Goal: Information Seeking & Learning: Learn about a topic

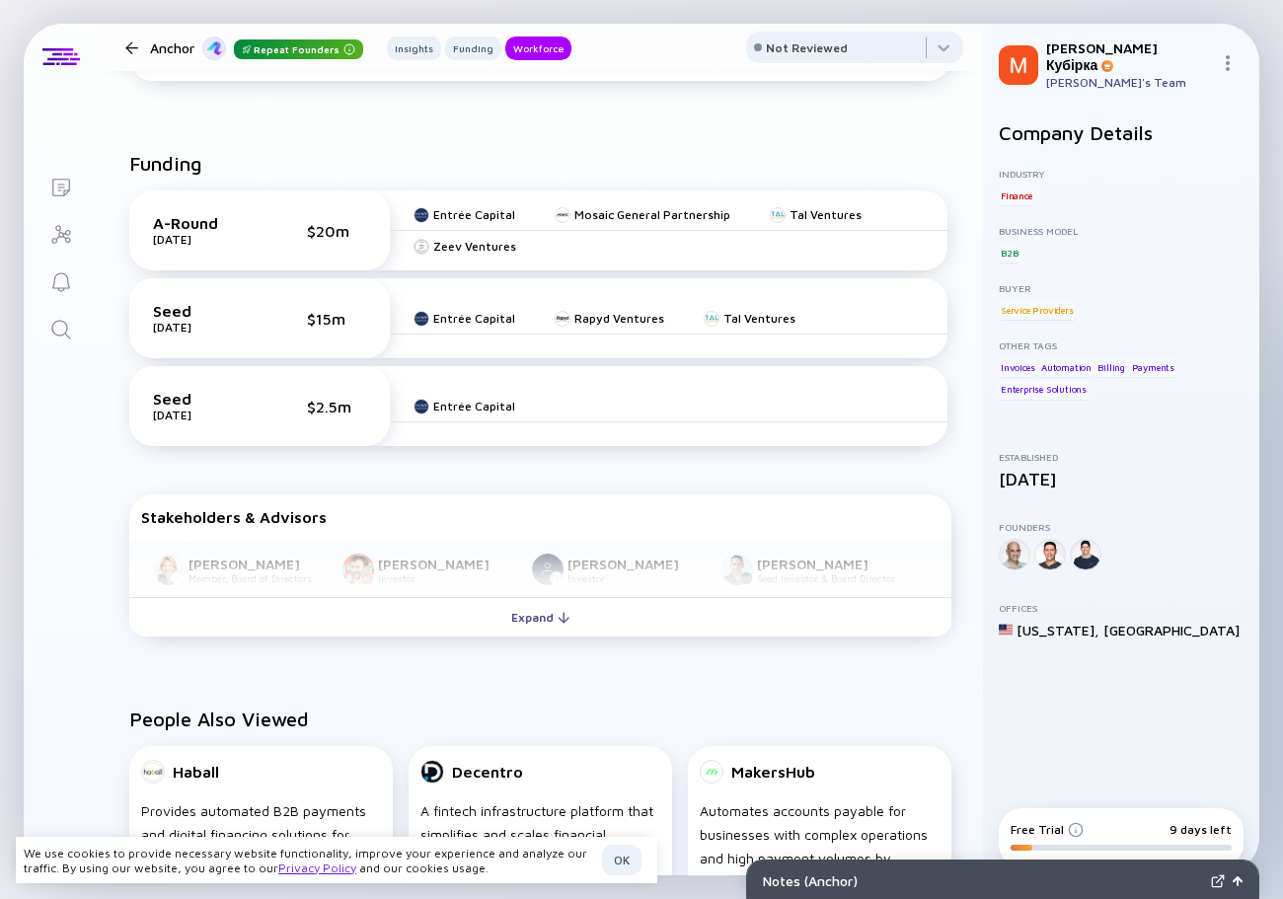
scroll to position [592, 0]
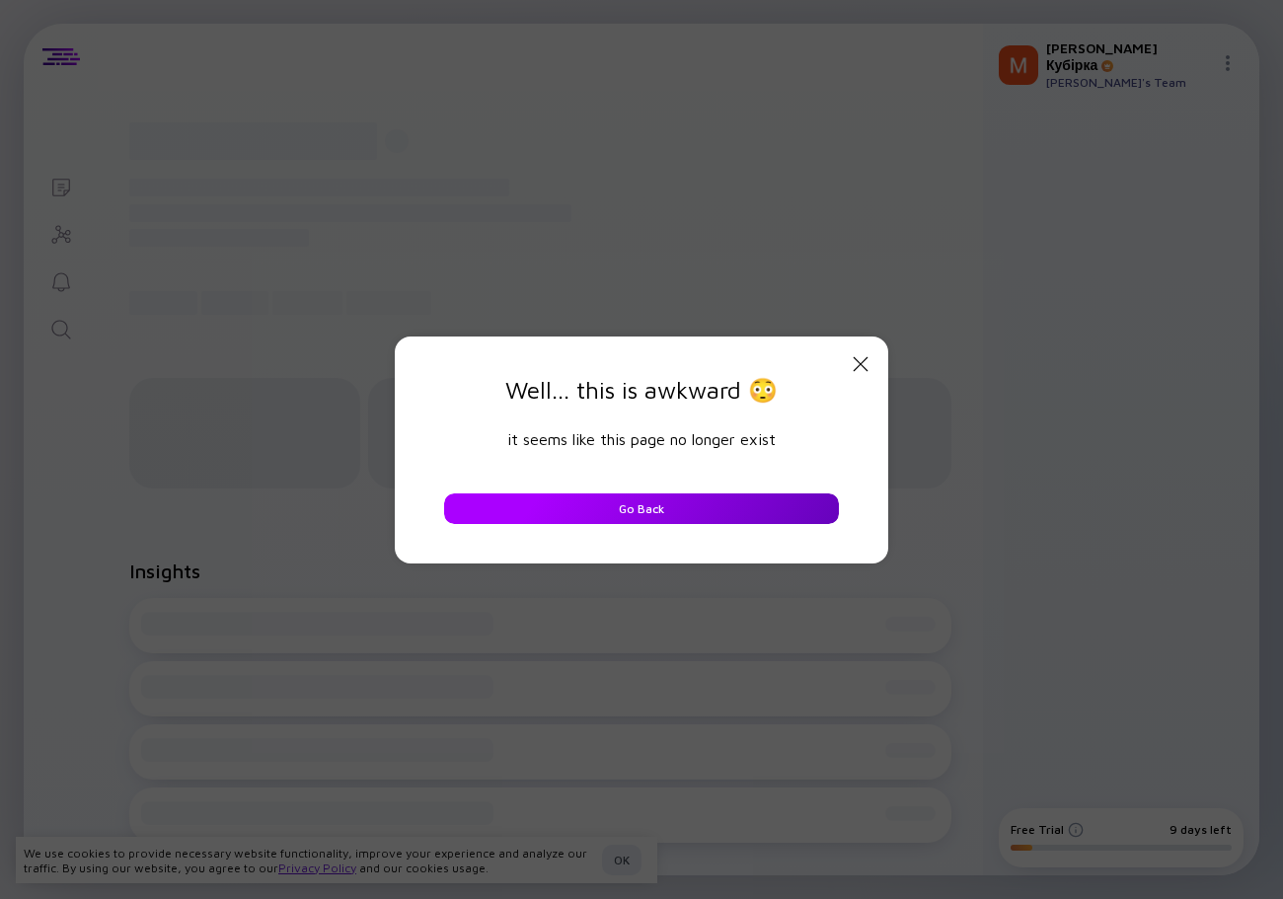
click at [689, 509] on button "Go Back" at bounding box center [641, 508] width 395 height 31
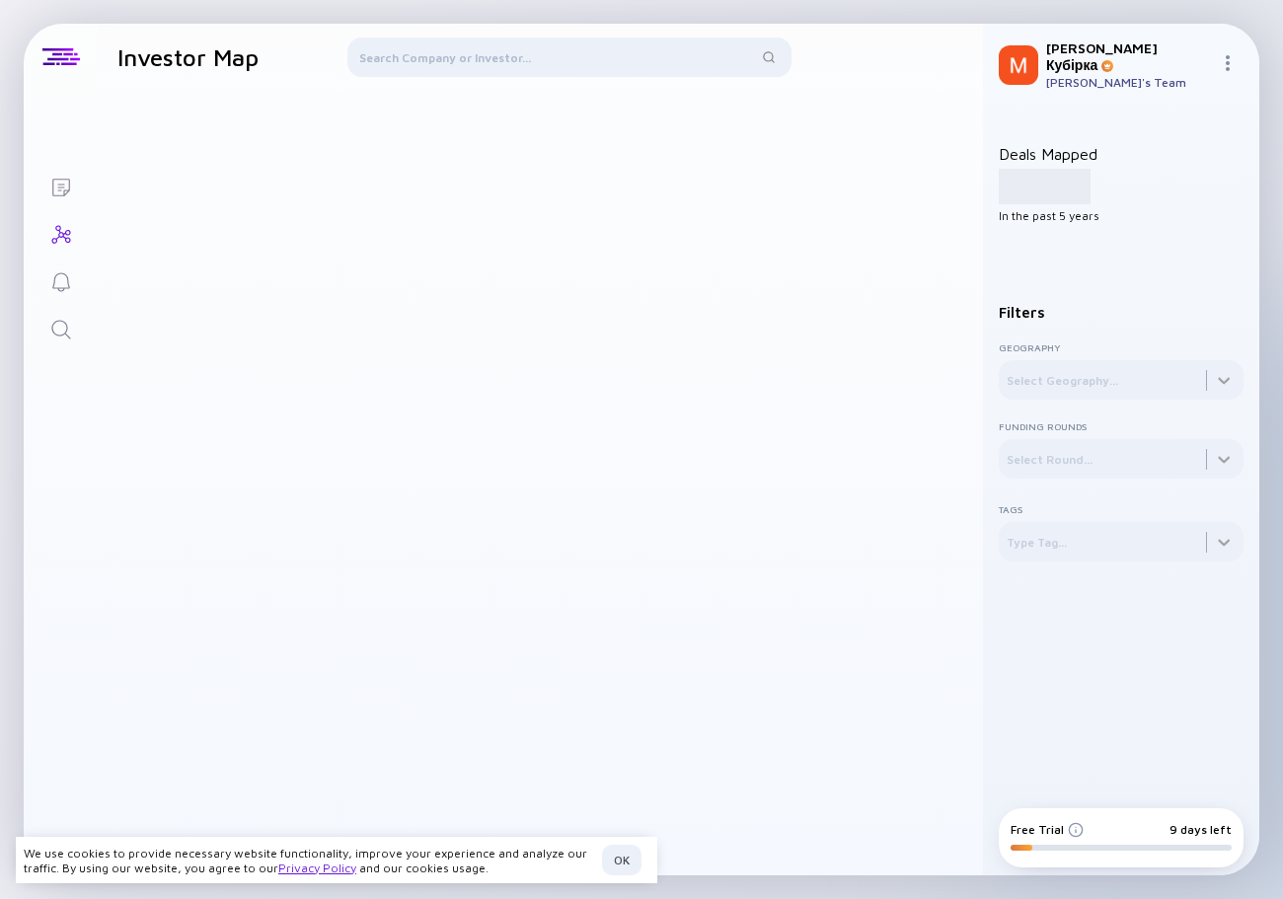
click at [477, 57] on div at bounding box center [569, 60] width 444 height 47
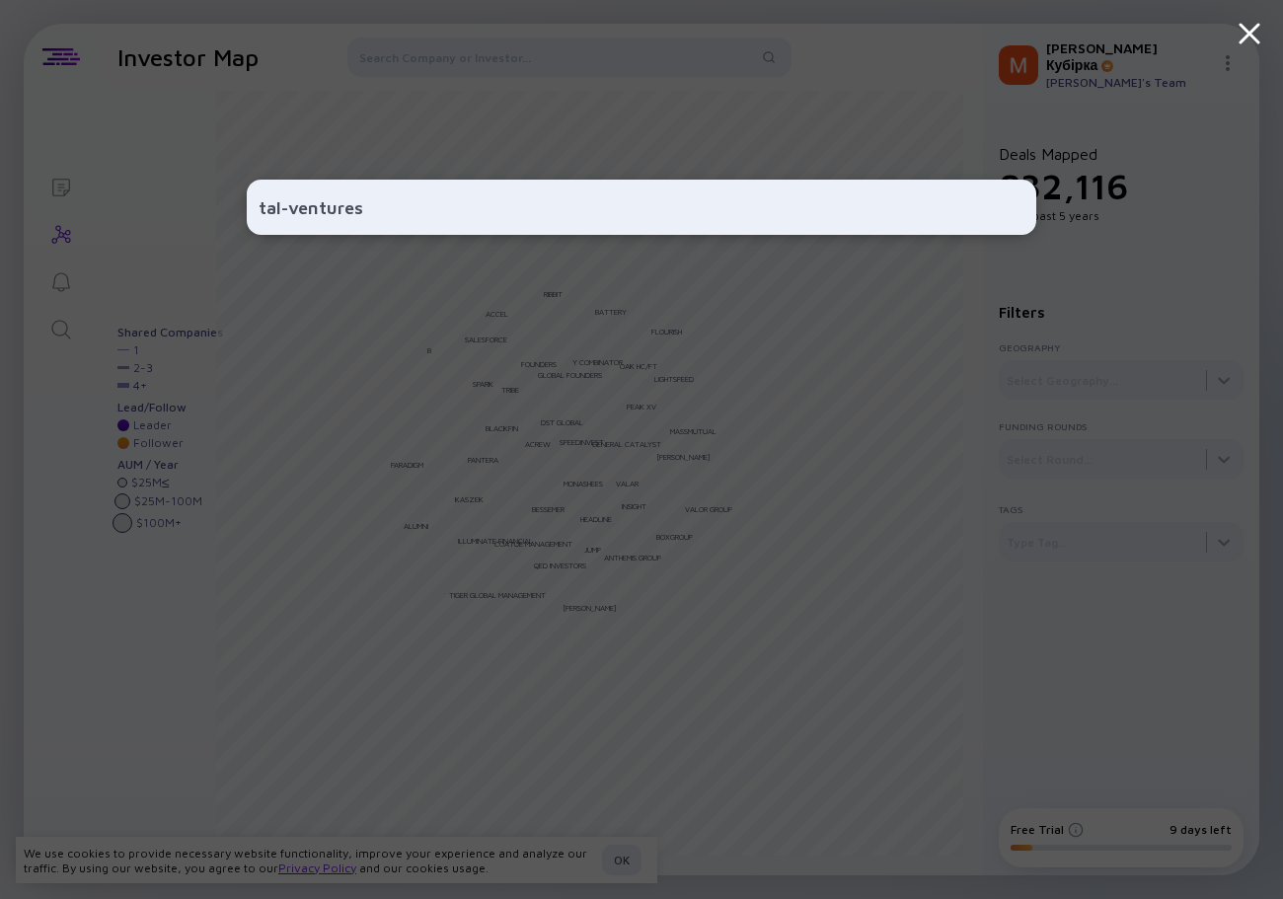
type input "tal-ventures"
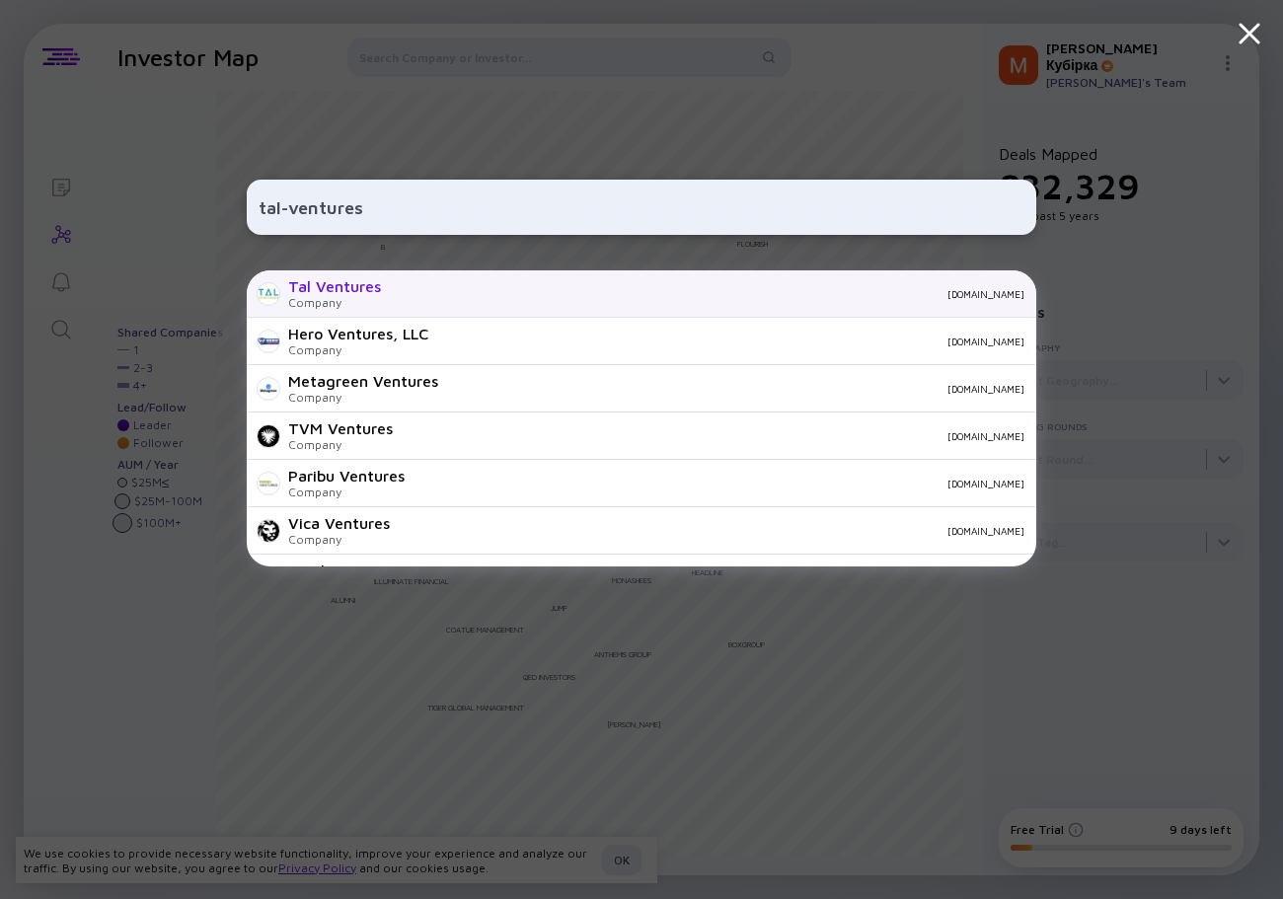
click at [348, 287] on div "Tal Ventures" at bounding box center [334, 286] width 93 height 18
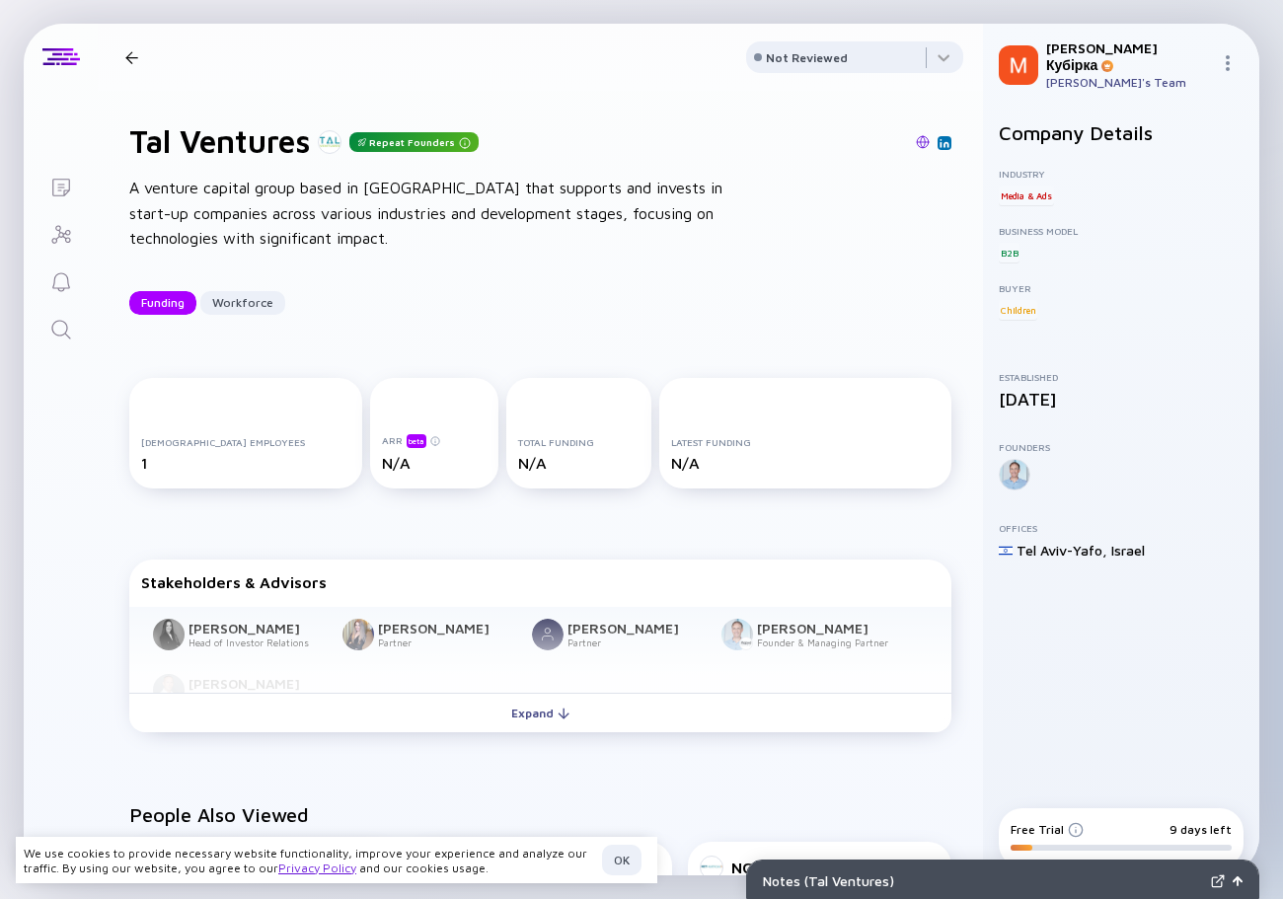
click at [57, 228] on icon "Investor Map" at bounding box center [61, 235] width 24 height 24
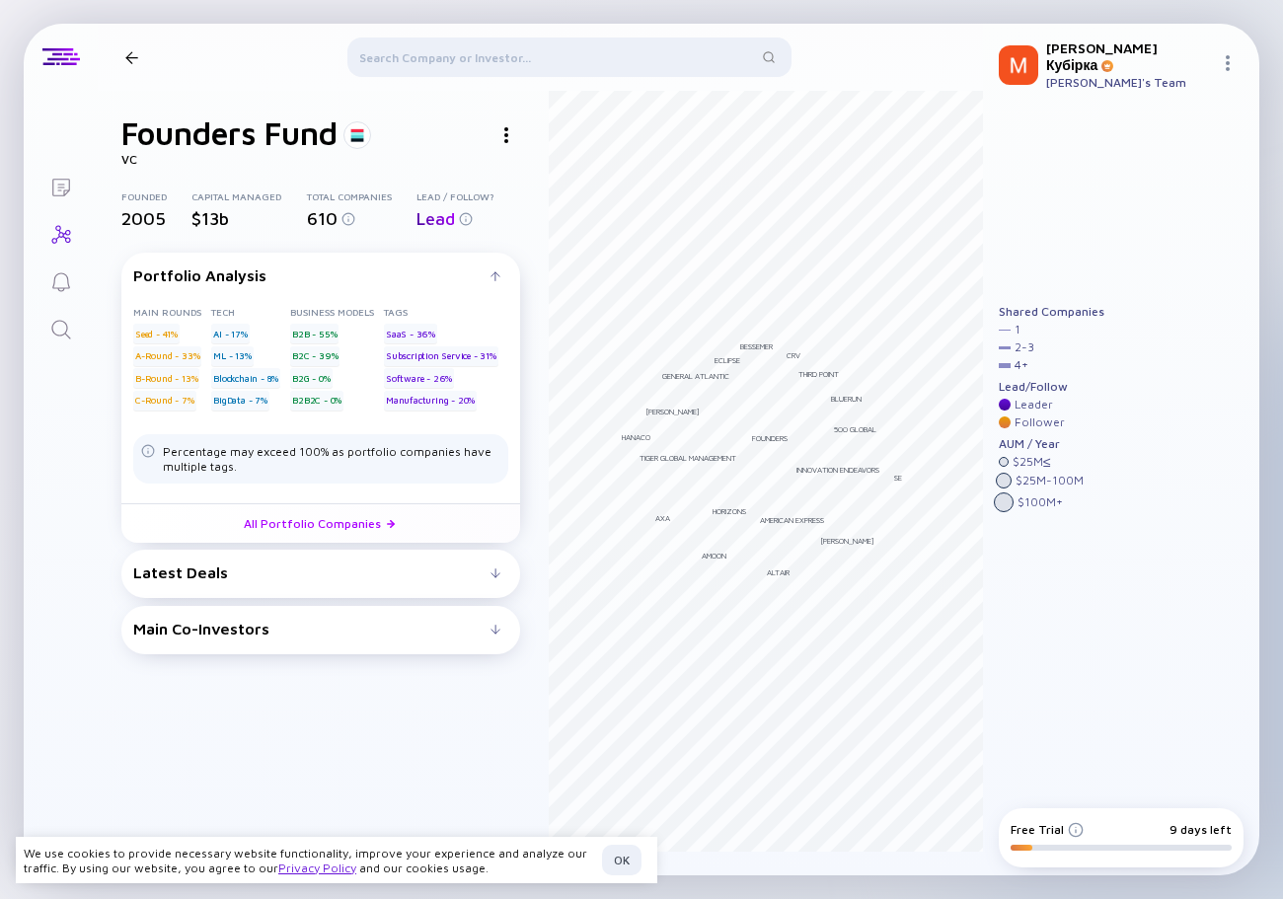
click at [480, 54] on div at bounding box center [569, 60] width 444 height 47
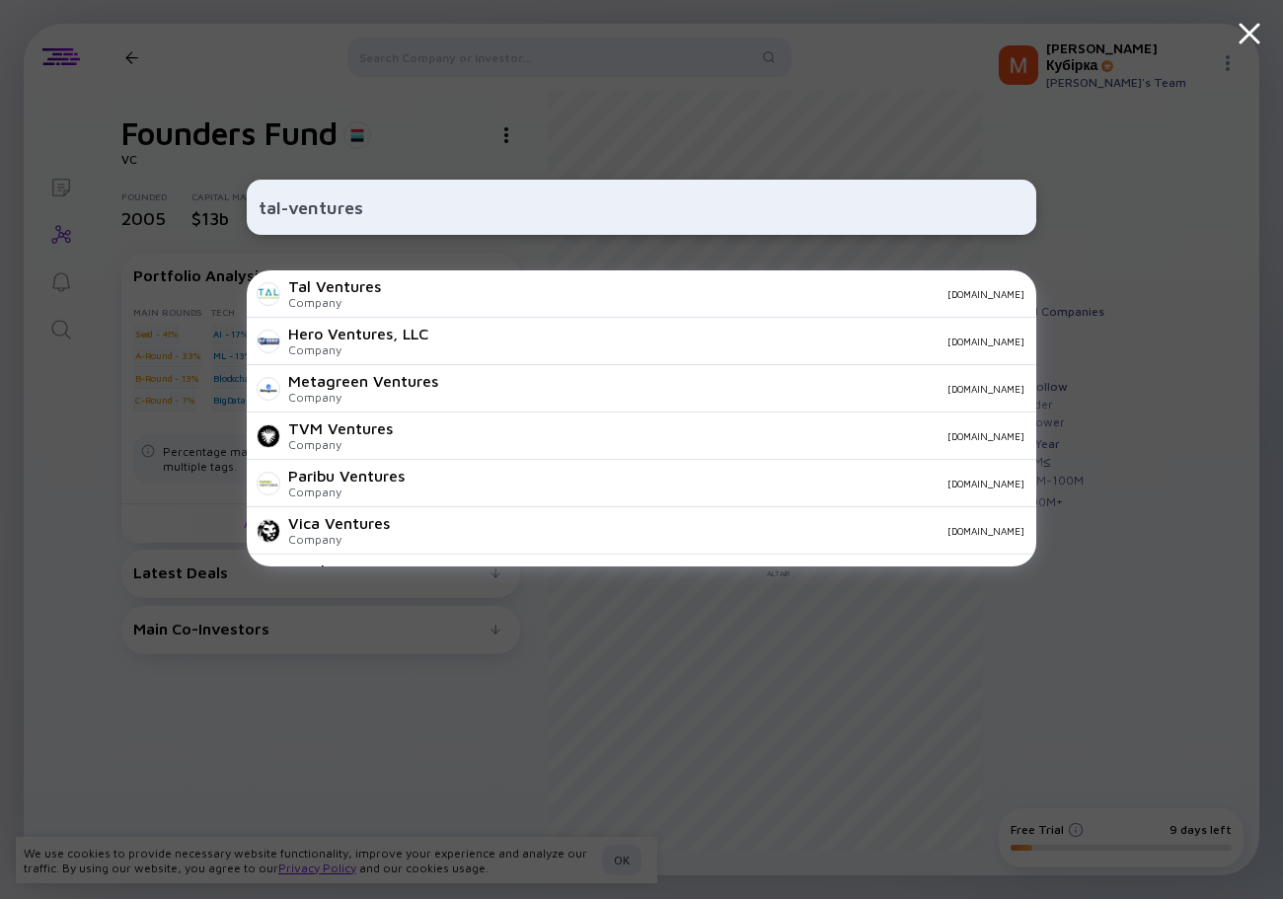
type input "tal-ventures"
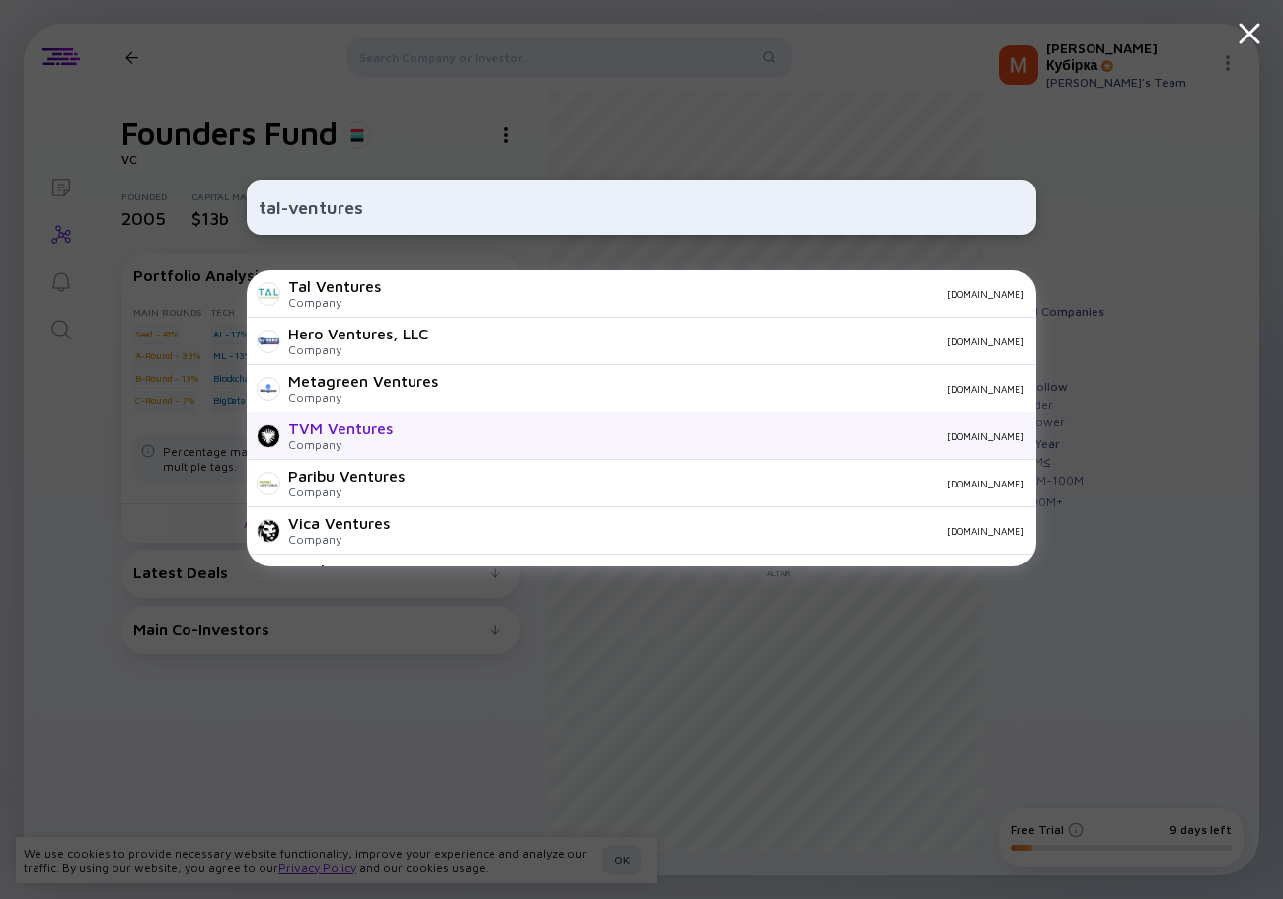
click at [336, 429] on div "TVM Ventures" at bounding box center [340, 428] width 105 height 18
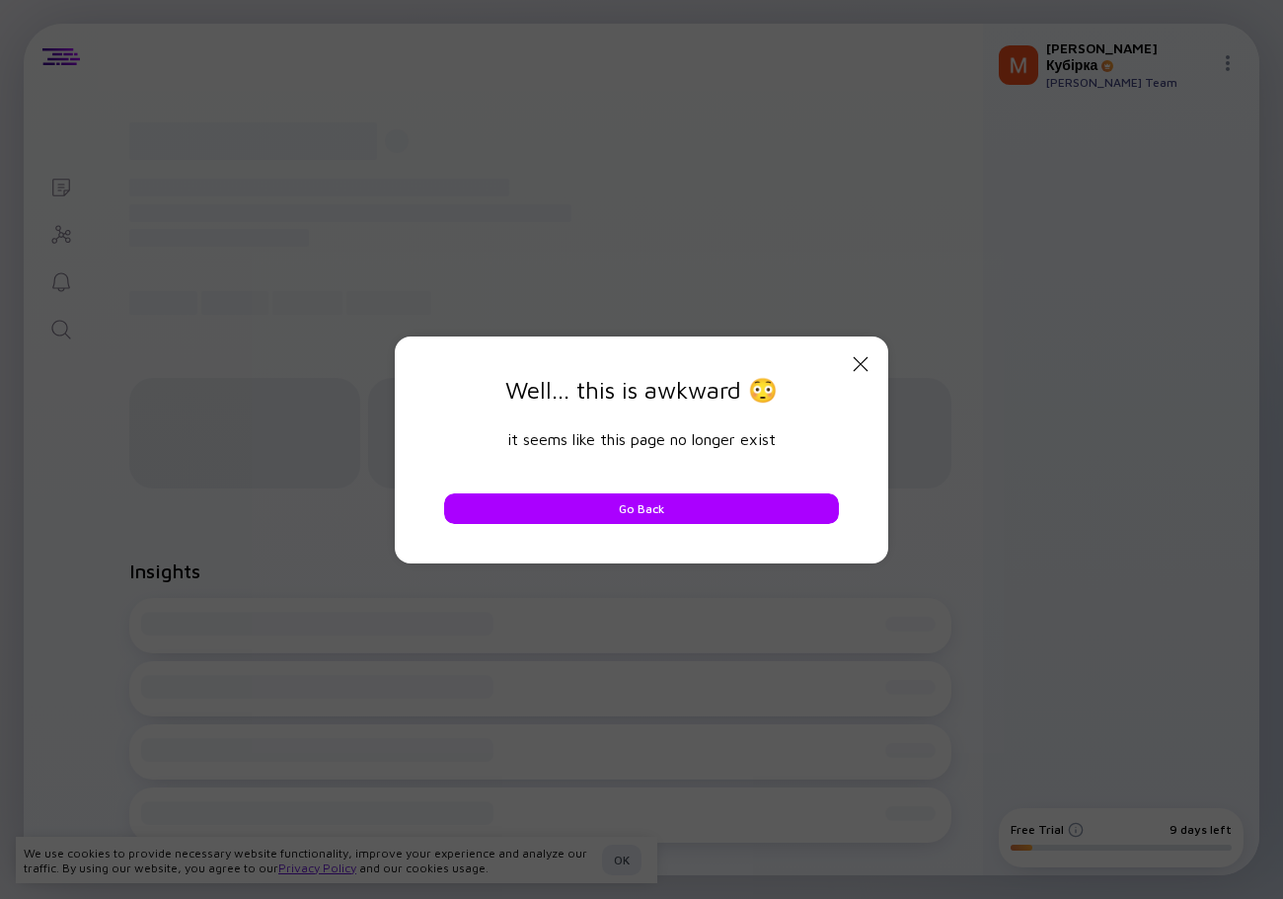
click at [862, 369] on icon "Close Modal" at bounding box center [861, 364] width 24 height 24
click at [858, 370] on icon "Close Modal" at bounding box center [861, 364] width 24 height 24
